Goal: Browse casually: Explore the website without a specific task or goal

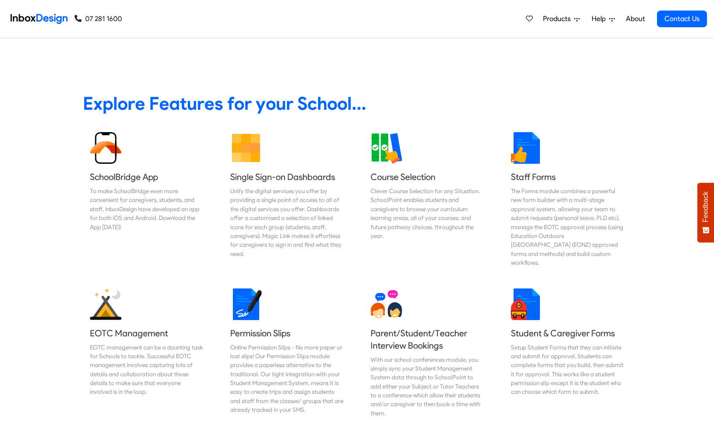
scroll to position [380, 0]
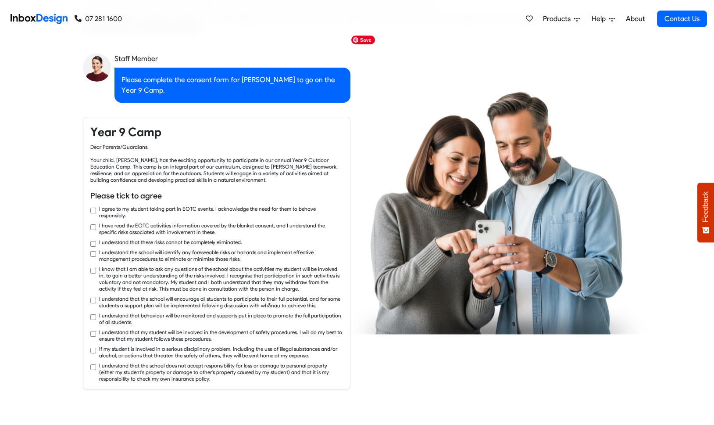
checkbox input "true"
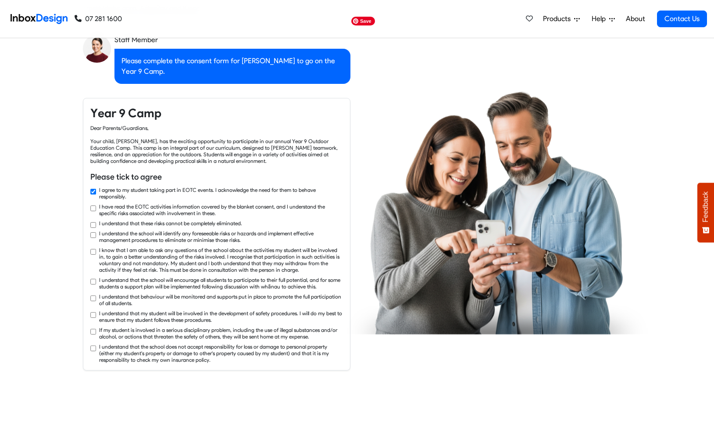
checkbox input "true"
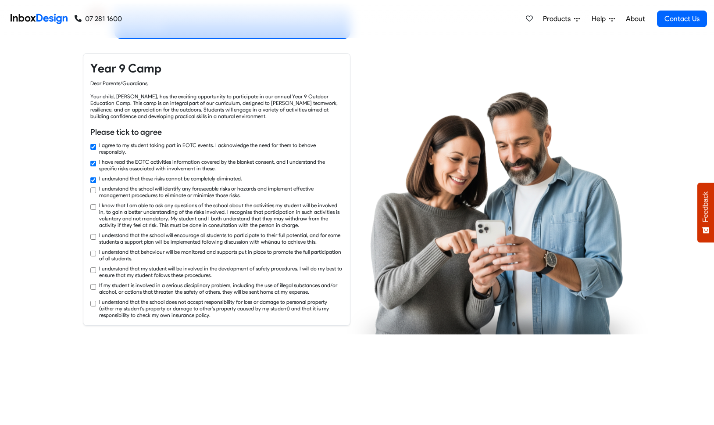
checkbox input "true"
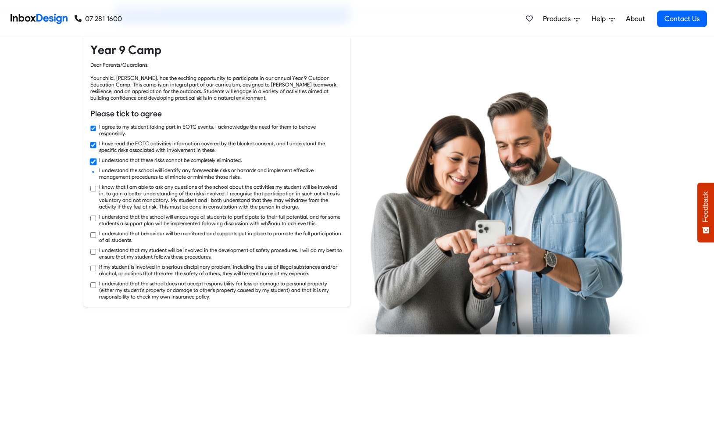
checkbox input "true"
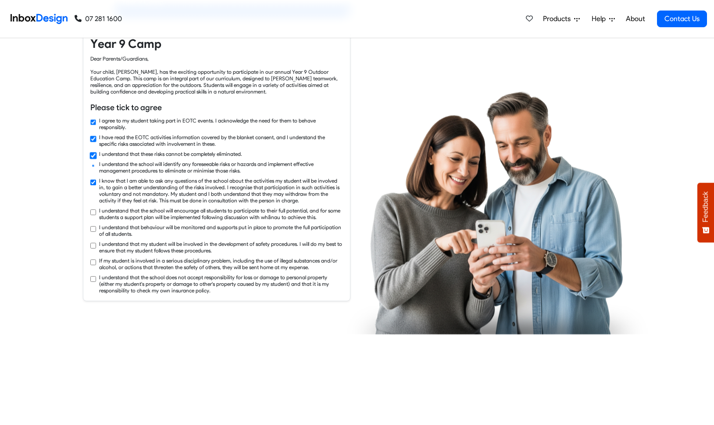
checkbox input "true"
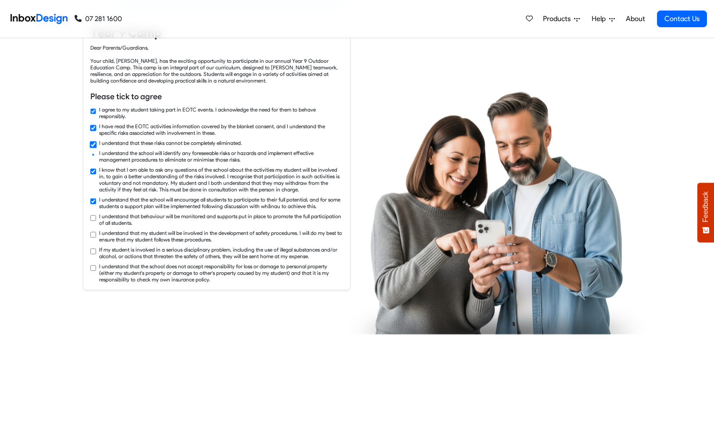
checkbox input "true"
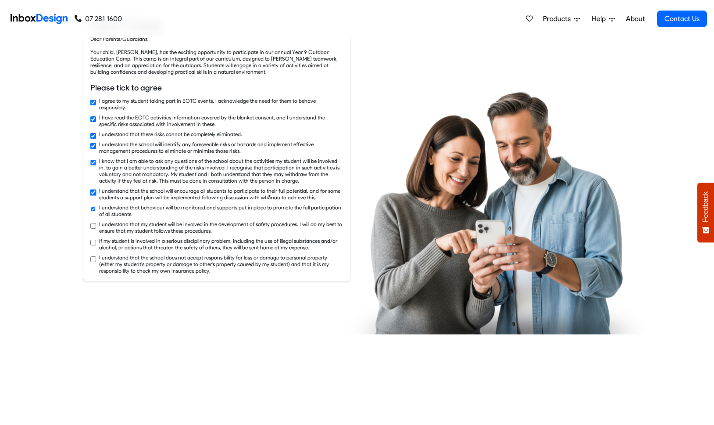
checkbox input "true"
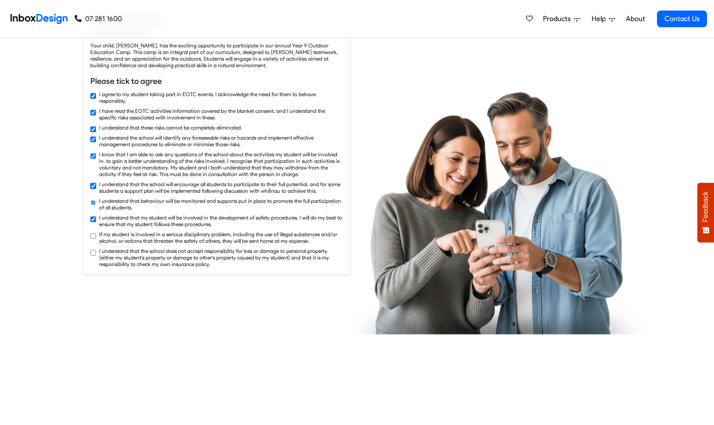
checkbox input "true"
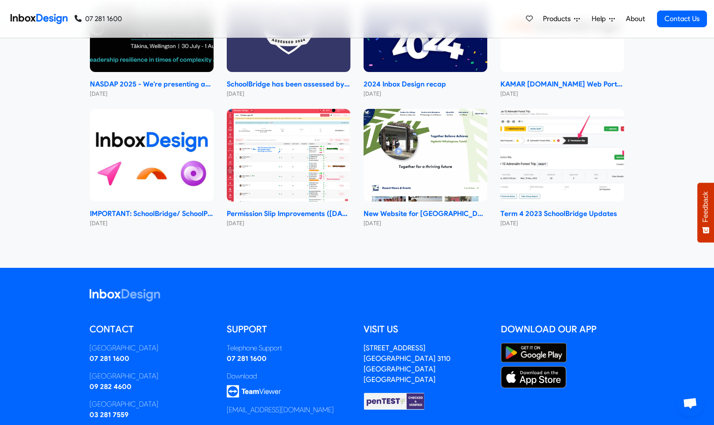
scroll to position [5351, 0]
